Goal: Find specific page/section: Find specific page/section

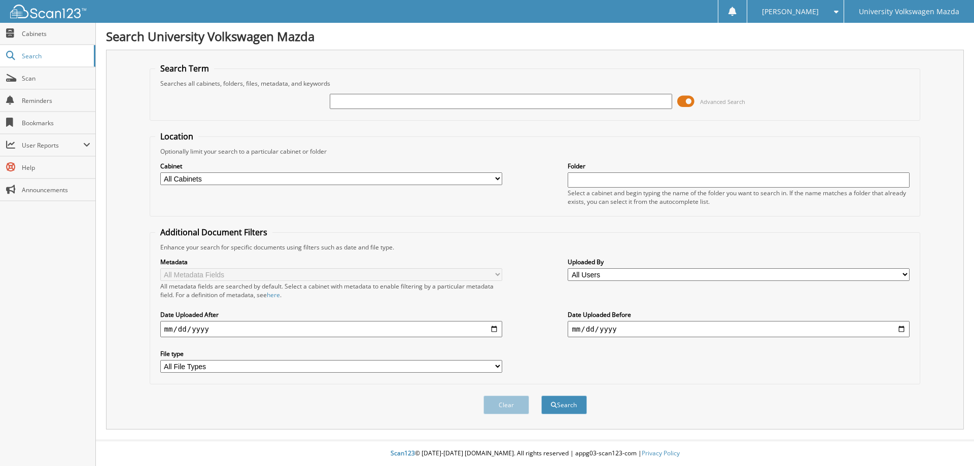
click at [352, 101] on input "text" at bounding box center [501, 101] width 342 height 15
type input "[PERSON_NAME]"
click at [541, 396] on button "Search" at bounding box center [564, 405] width 46 height 19
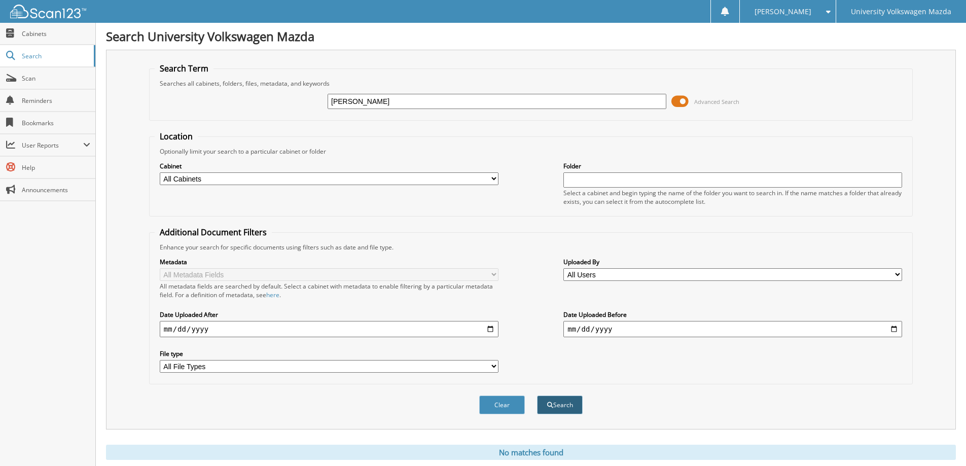
click at [551, 400] on button "Search" at bounding box center [560, 405] width 46 height 19
drag, startPoint x: 413, startPoint y: 95, endPoint x: 120, endPoint y: 117, distance: 294.4
click at [120, 117] on div "Search Term Searches all cabinets, folders, files, metadata, and keywords [PERS…" at bounding box center [531, 240] width 850 height 380
type input "[PERSON_NAME]"
click at [562, 407] on button "Search" at bounding box center [560, 405] width 46 height 19
